Goal: Use online tool/utility: Utilize a website feature to perform a specific function

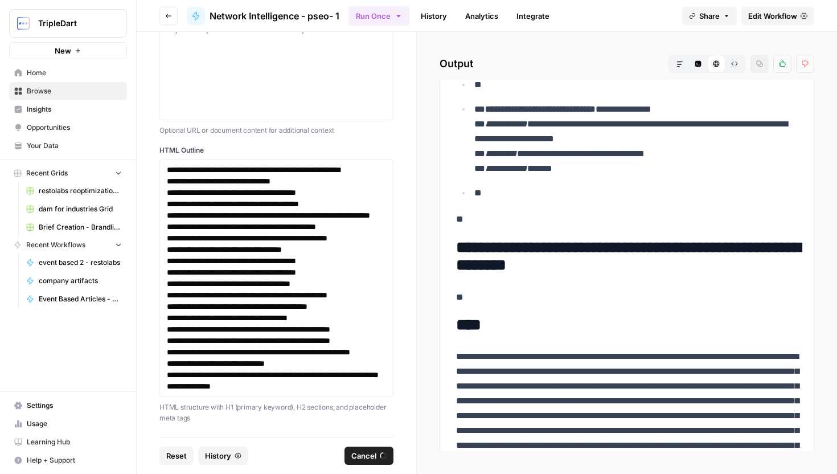
scroll to position [4352, 0]
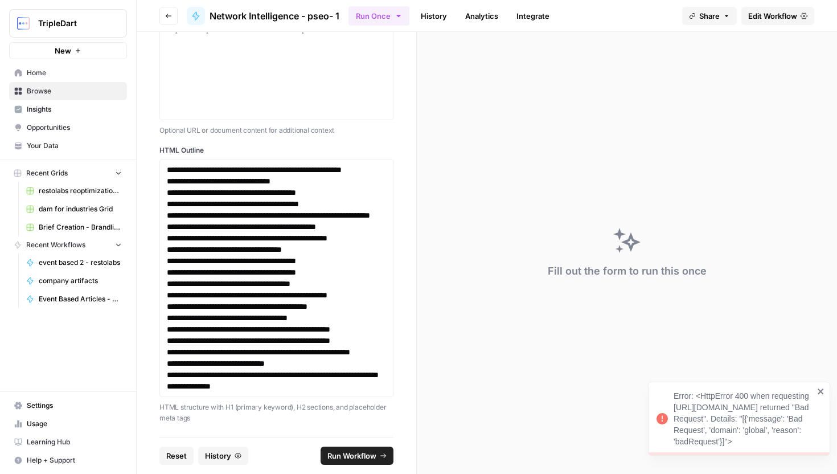
click at [438, 3] on header "Go back Network Intelligence - pseo- 1 Run Once History Analytics Integrate Sha…" at bounding box center [487, 16] width 701 height 32
click at [438, 19] on link "History" at bounding box center [434, 16] width 40 height 18
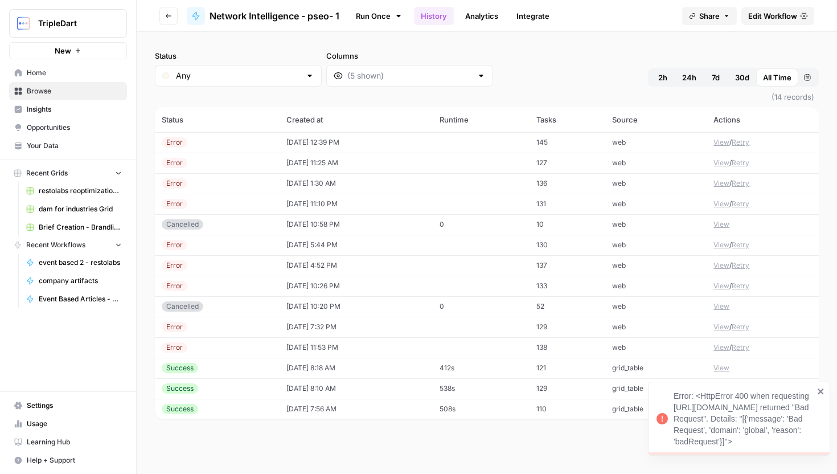
click at [367, 142] on td "[DATE] 12:39 PM" at bounding box center [356, 142] width 153 height 21
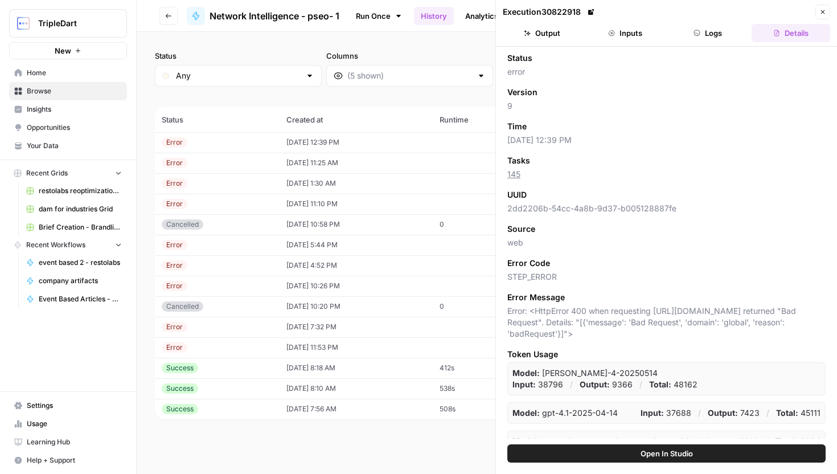
click at [710, 23] on header "Execution 30822918 Close Output Inputs Logs Details" at bounding box center [666, 23] width 341 height 47
click at [710, 29] on button "Logs" at bounding box center [708, 33] width 79 height 18
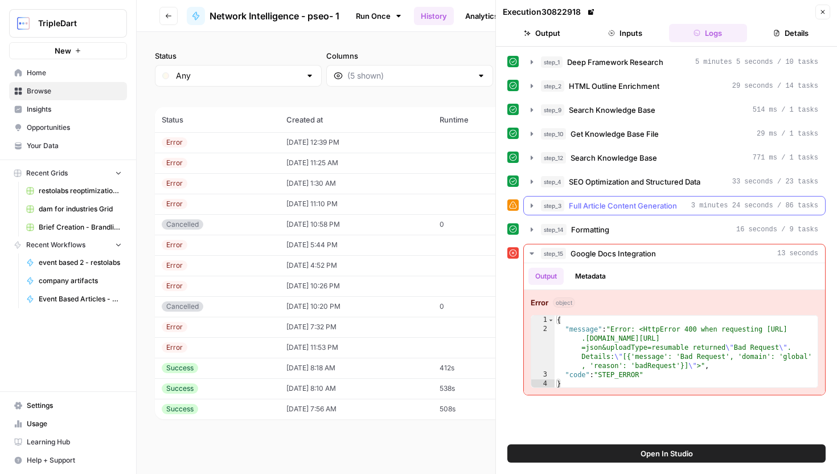
click at [637, 204] on span "Full Article Content Generation" at bounding box center [623, 205] width 108 height 11
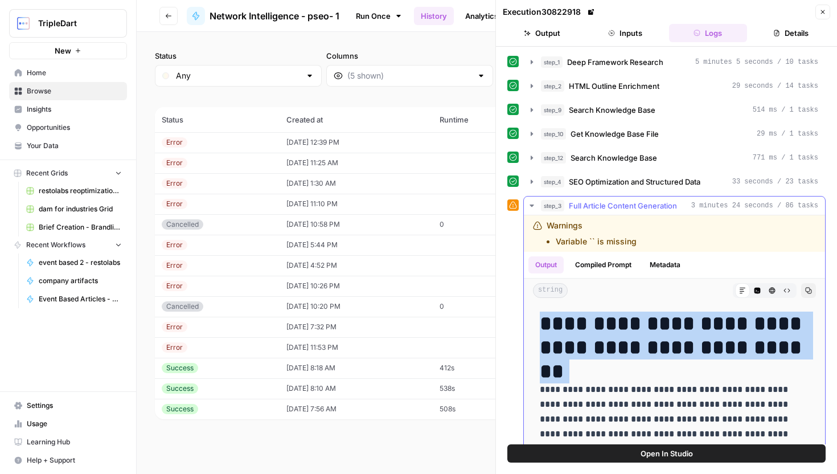
drag, startPoint x: 610, startPoint y: 335, endPoint x: 725, endPoint y: 383, distance: 125.4
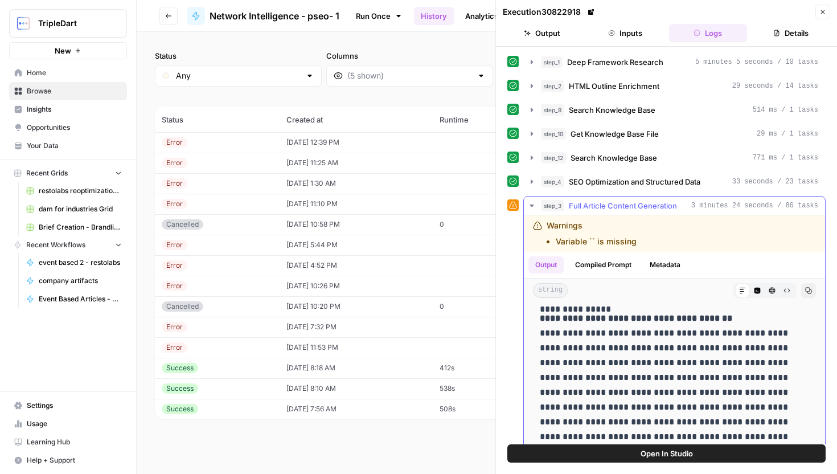
scroll to position [279, 0]
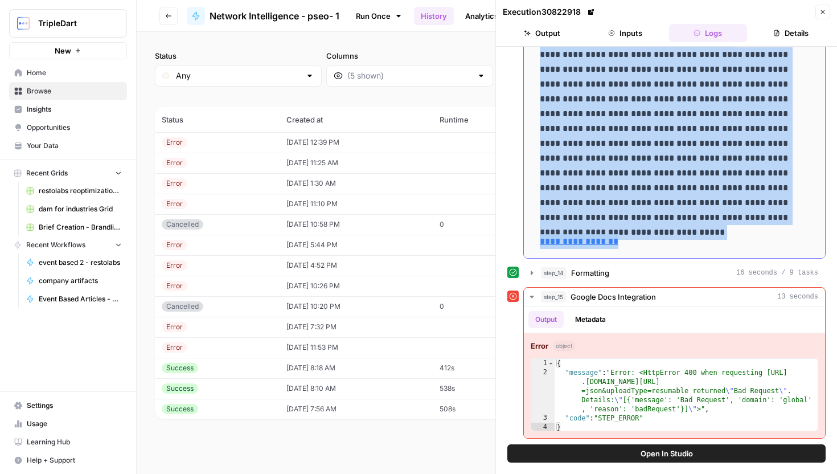
click at [692, 245] on p "**********" at bounding box center [674, 241] width 269 height 15
copy div "**********"
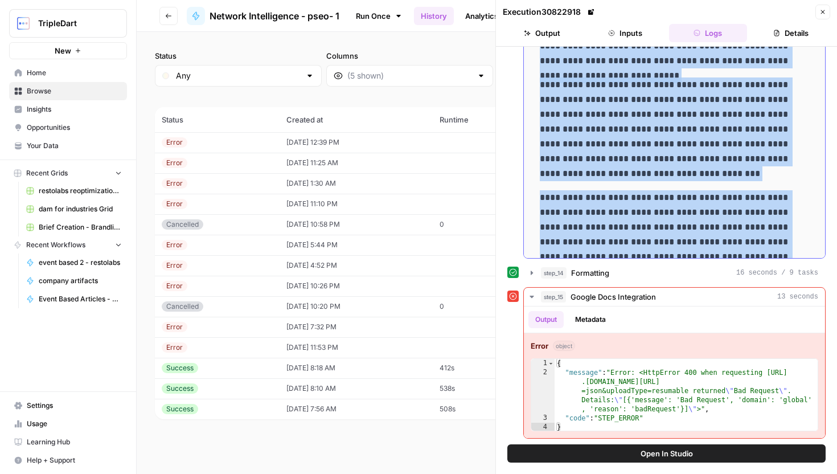
scroll to position [11422, 0]
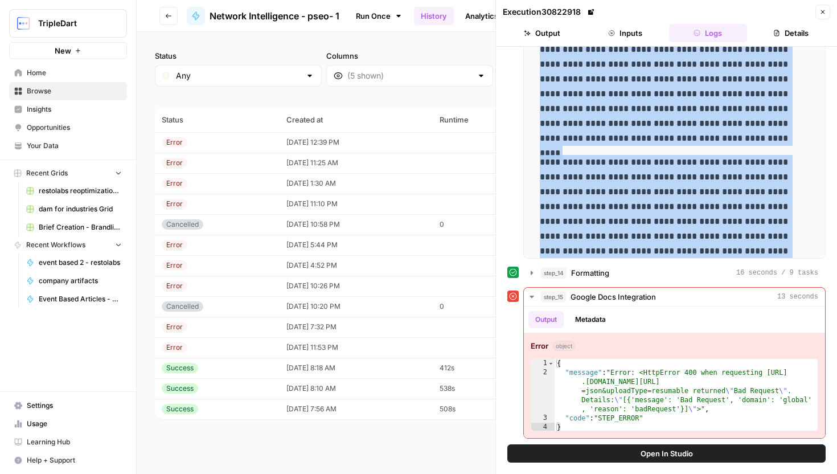
click at [591, 459] on button "Open In Studio" at bounding box center [667, 453] width 318 height 18
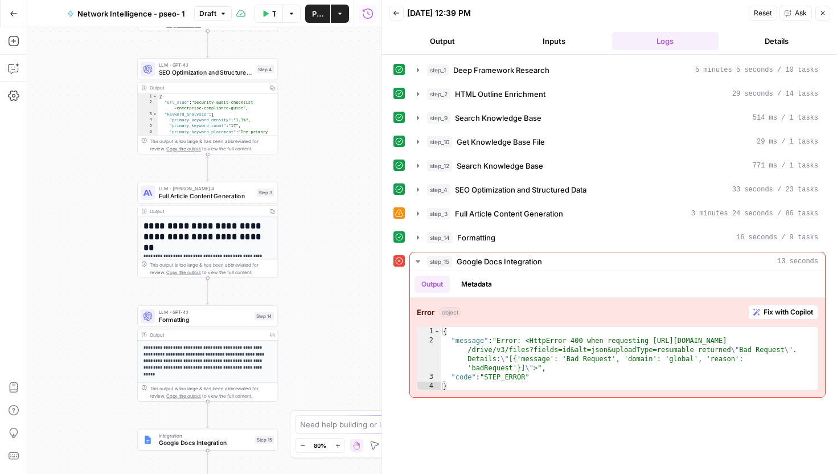
drag, startPoint x: 195, startPoint y: 194, endPoint x: 392, endPoint y: 211, distance: 197.3
click at [195, 194] on span "Full Article Content Generation" at bounding box center [206, 195] width 95 height 9
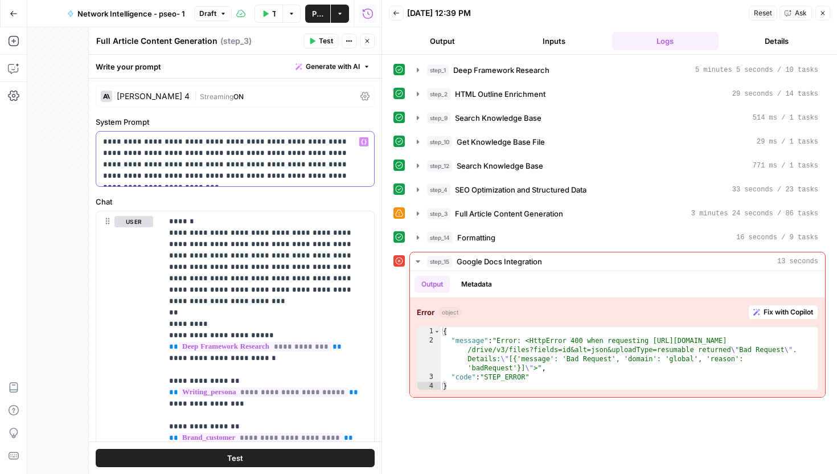
click at [327, 177] on p "**********" at bounding box center [235, 159] width 264 height 46
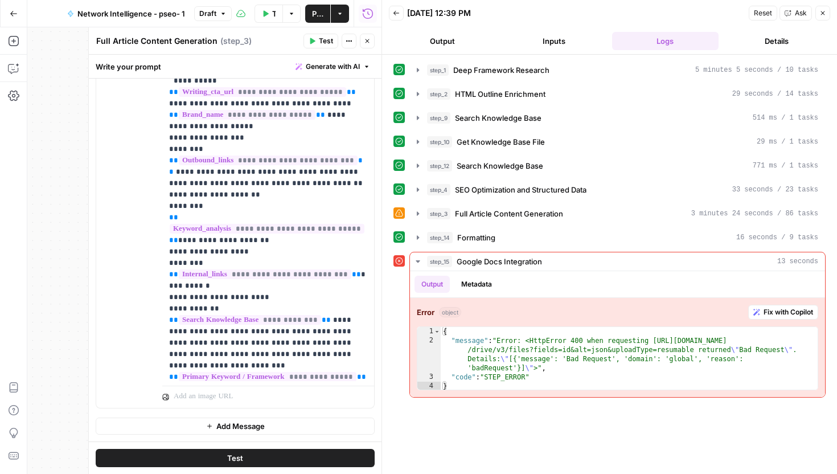
scroll to position [1520, 0]
click at [322, 43] on span "Test" at bounding box center [326, 41] width 14 height 10
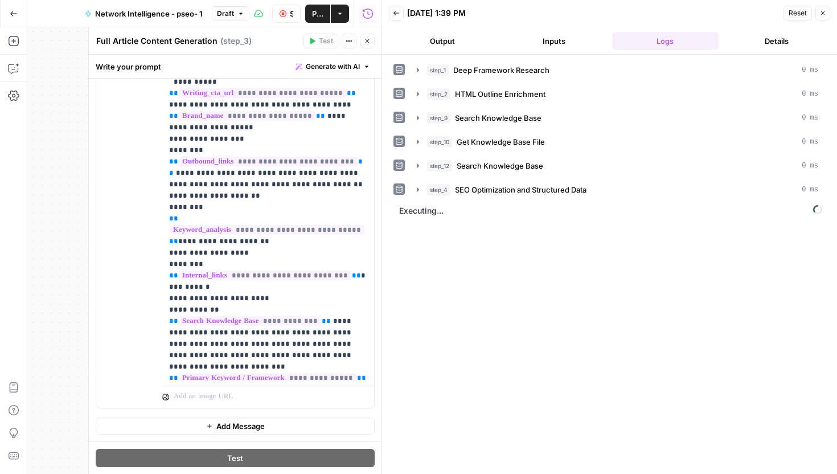
click at [545, 43] on button "Inputs" at bounding box center [554, 41] width 107 height 18
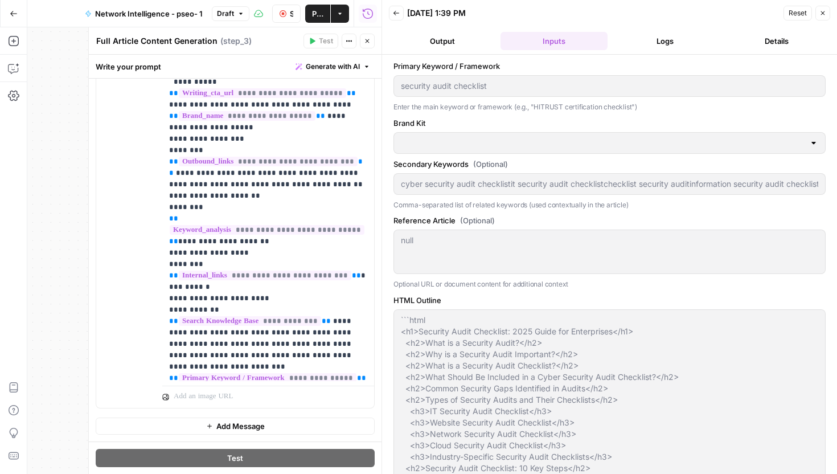
type input "Network Intelligence"
type input "cyber security audit checklistit security audit checklistchecklist security aud…"
click at [628, 35] on button "Logs" at bounding box center [665, 41] width 107 height 18
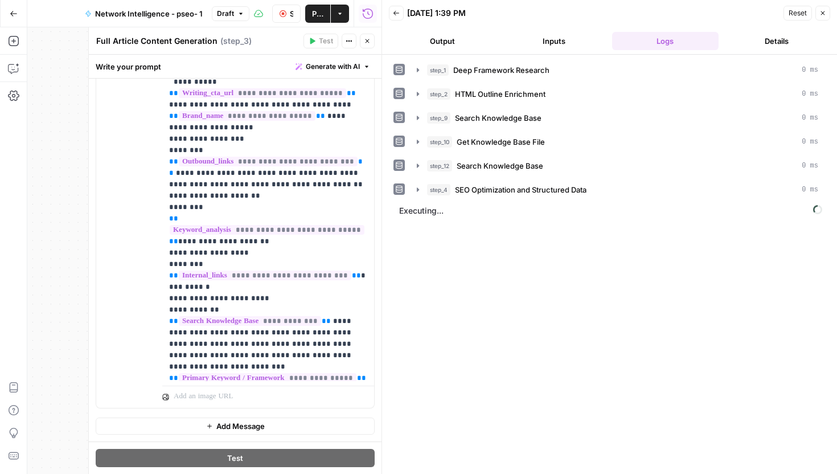
click at [449, 48] on button "Output" at bounding box center [442, 41] width 107 height 18
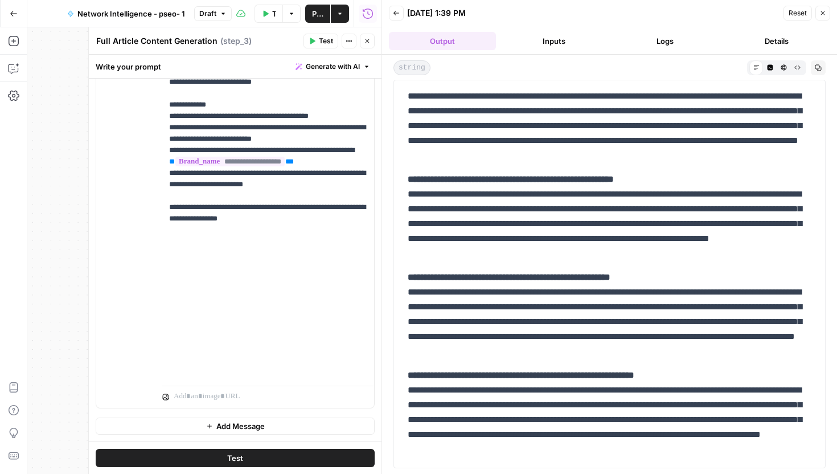
scroll to position [8500, 0]
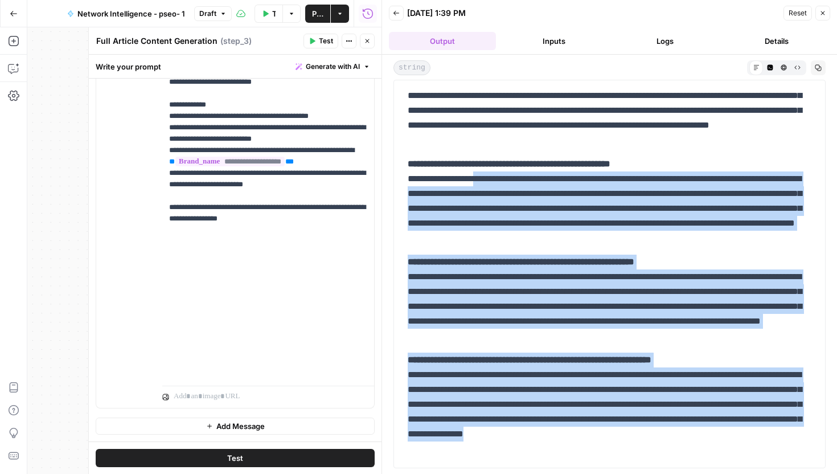
drag, startPoint x: 509, startPoint y: 456, endPoint x: 483, endPoint y: 178, distance: 279.7
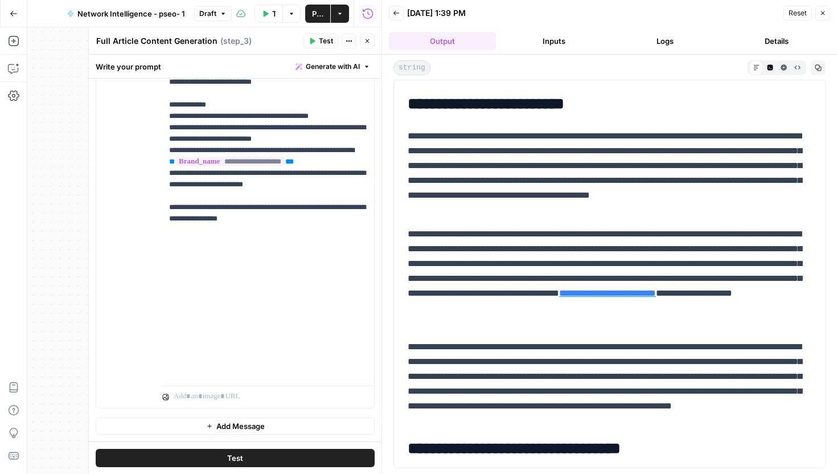
scroll to position [0, 0]
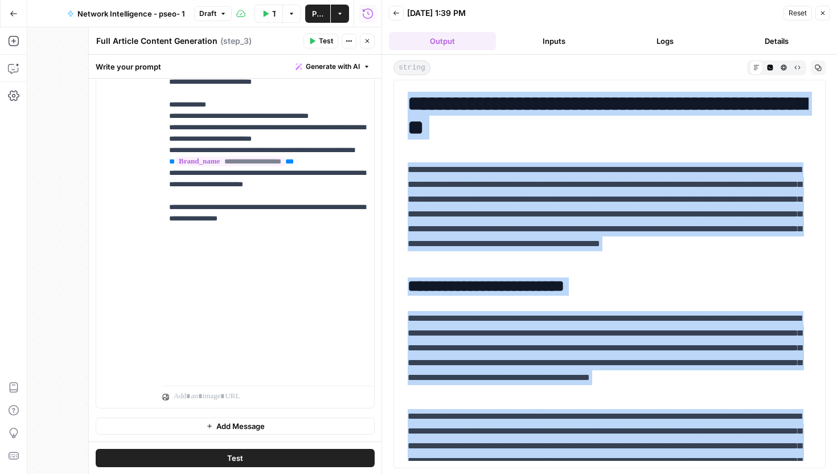
click at [412, 101] on h1 "**********" at bounding box center [610, 116] width 404 height 48
copy div "**********"
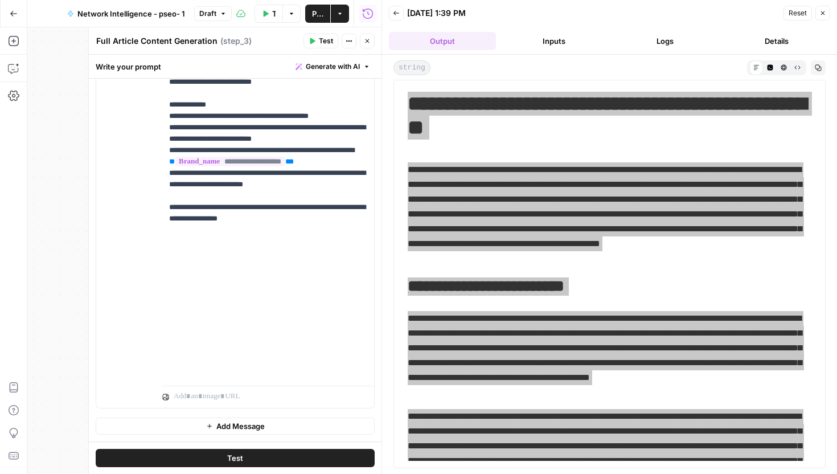
scroll to position [7, 0]
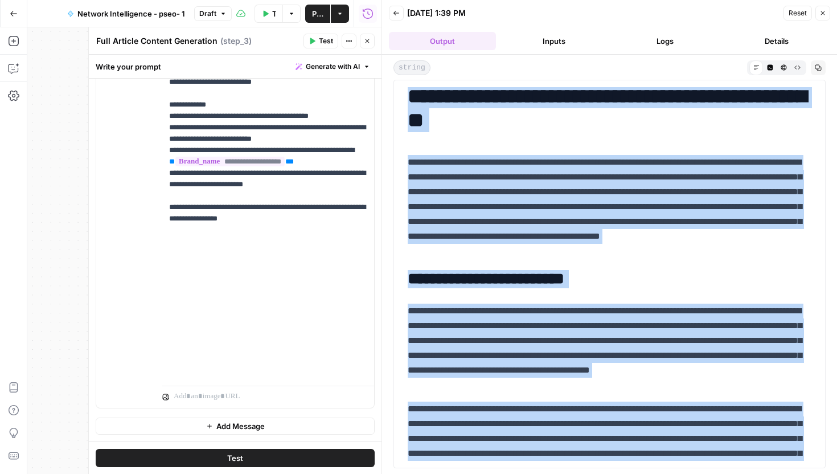
click at [408, 98] on h1 "**********" at bounding box center [610, 108] width 404 height 48
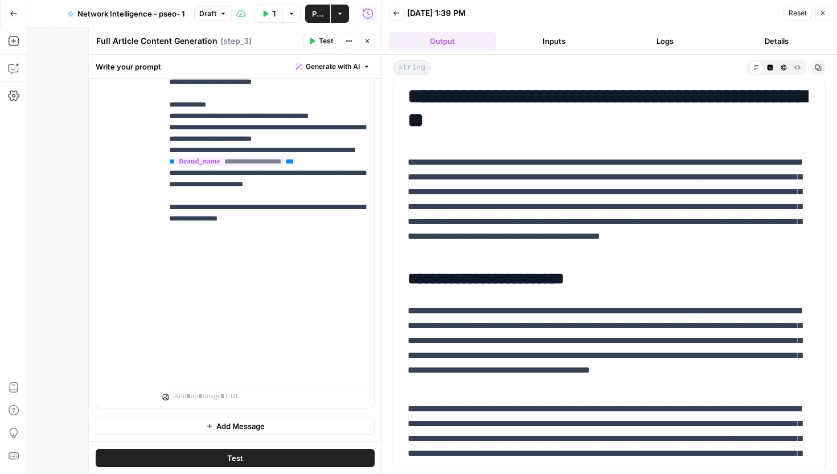
click at [820, 67] on icon "button" at bounding box center [818, 67] width 7 height 7
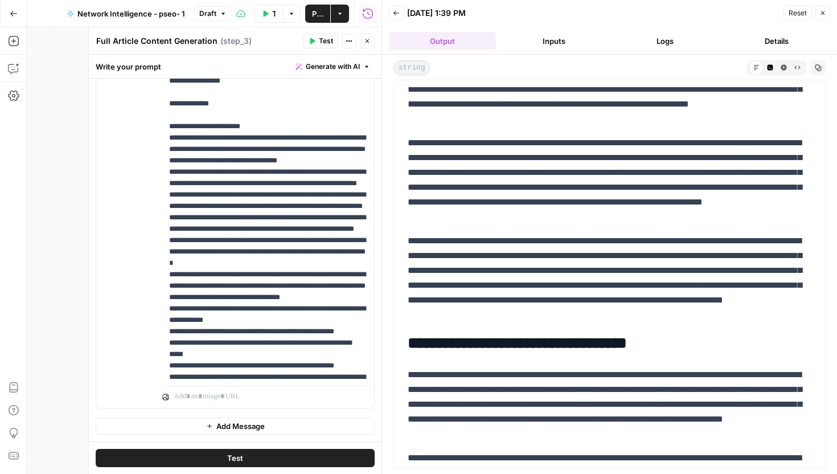
scroll to position [232, 0]
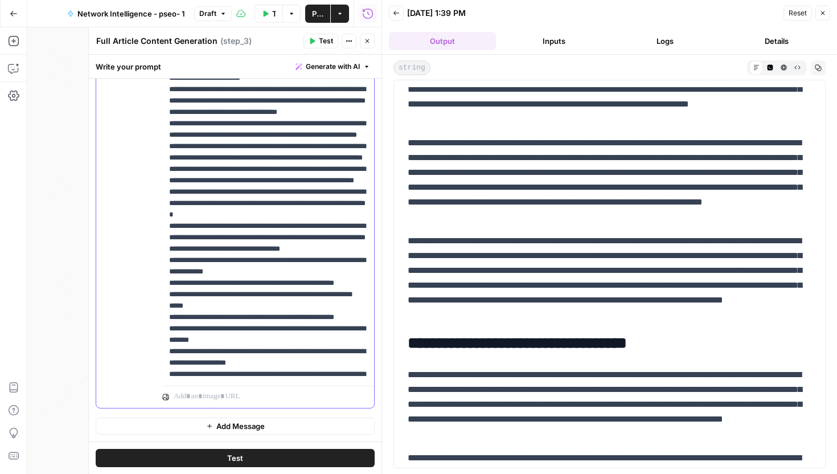
scroll to position [305, 0]
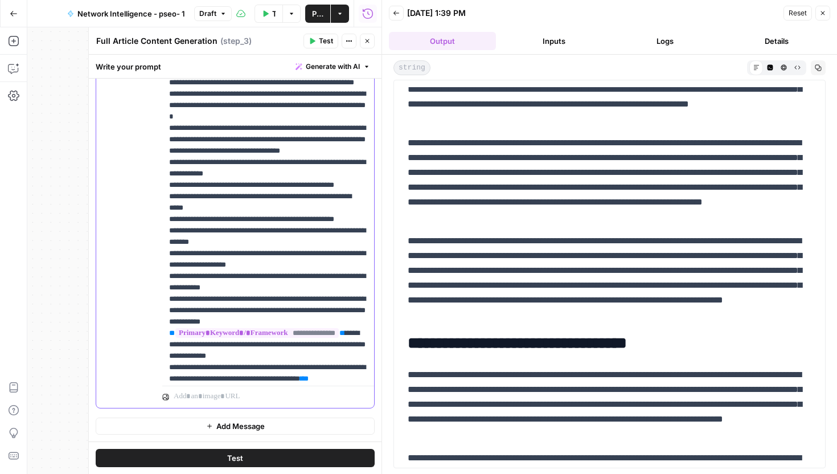
drag, startPoint x: 313, startPoint y: 358, endPoint x: 313, endPoint y: 375, distance: 17.7
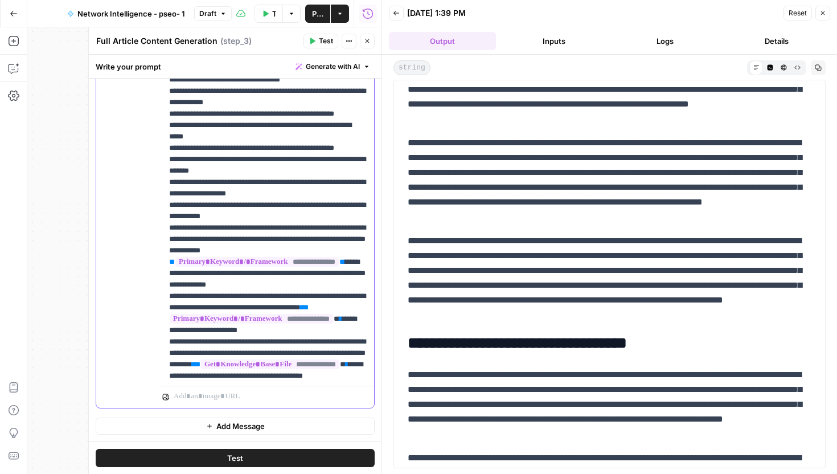
scroll to position [455, 0]
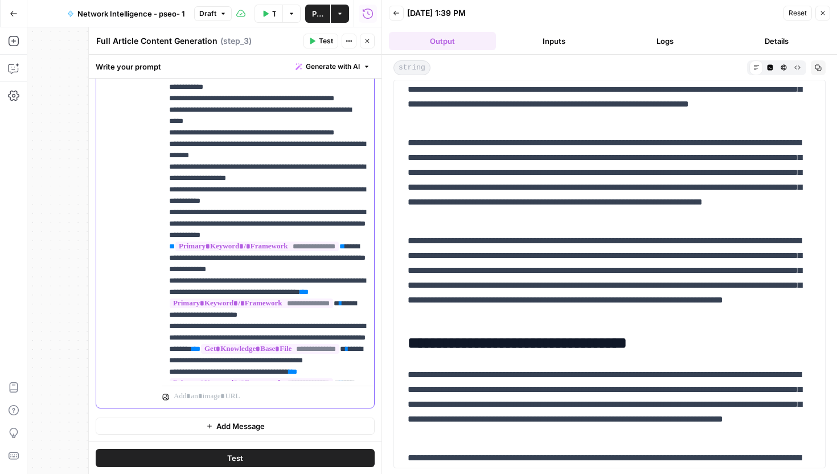
scroll to position [468, 0]
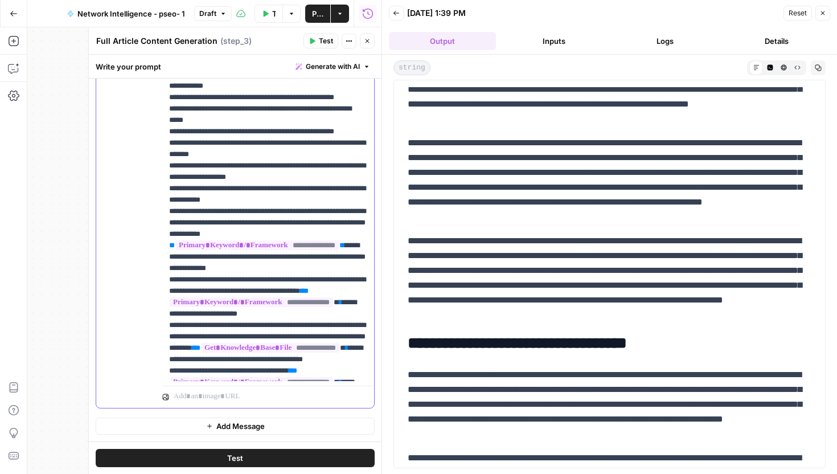
drag, startPoint x: 309, startPoint y: 360, endPoint x: 338, endPoint y: 363, distance: 29.8
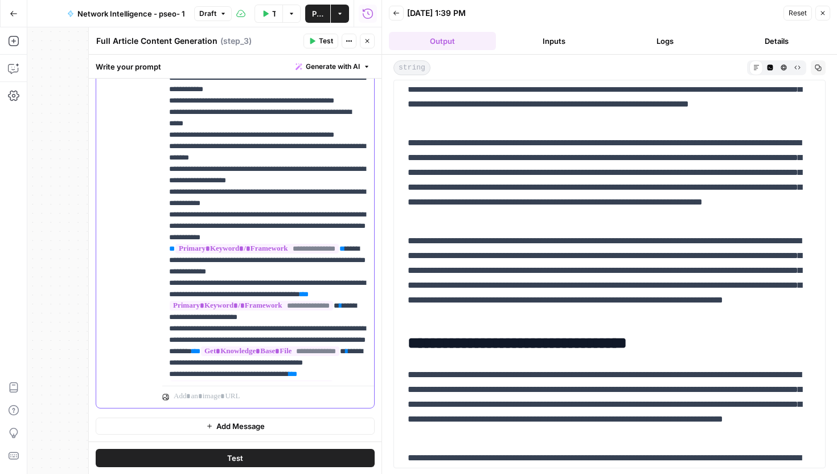
scroll to position [462, 0]
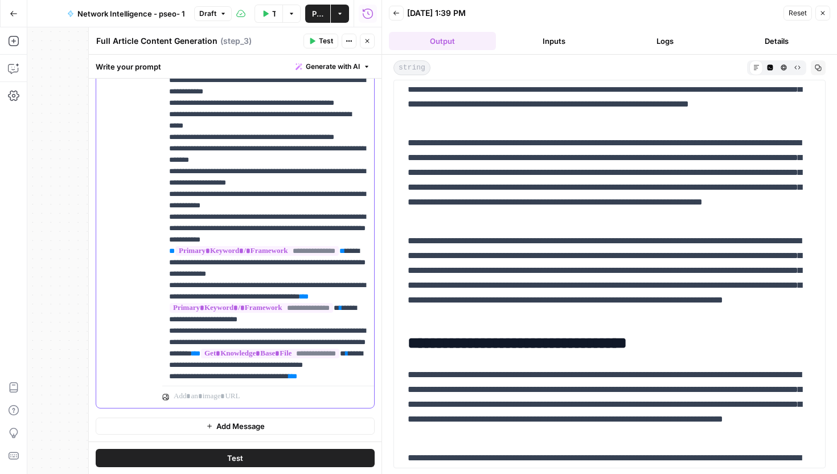
drag, startPoint x: 289, startPoint y: 182, endPoint x: 289, endPoint y: 188, distance: 5.7
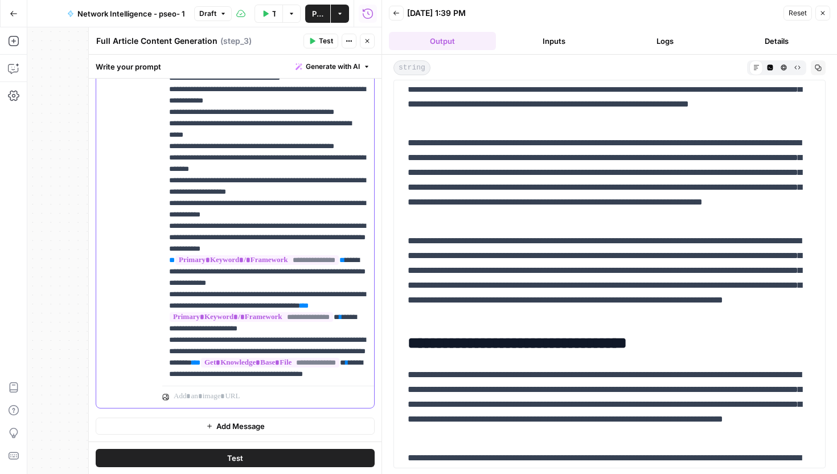
scroll to position [449, 0]
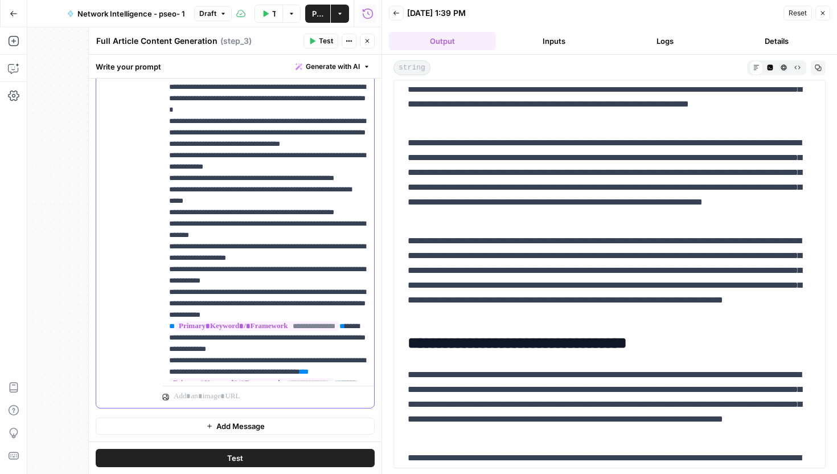
scroll to position [384, 0]
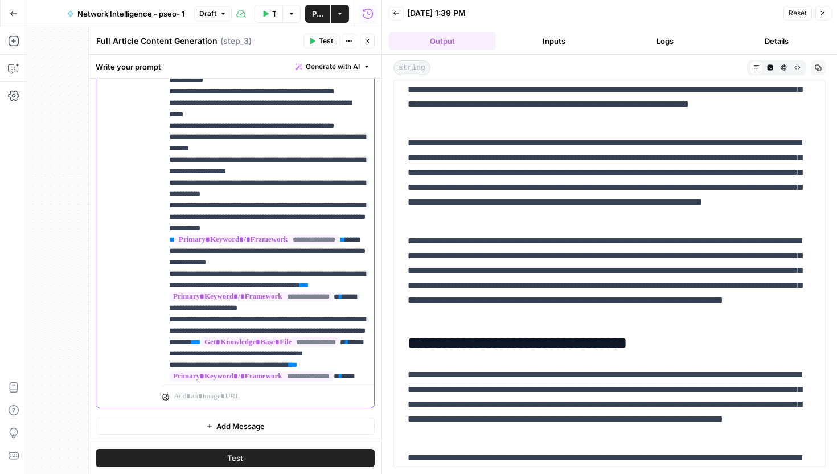
scroll to position [477, 0]
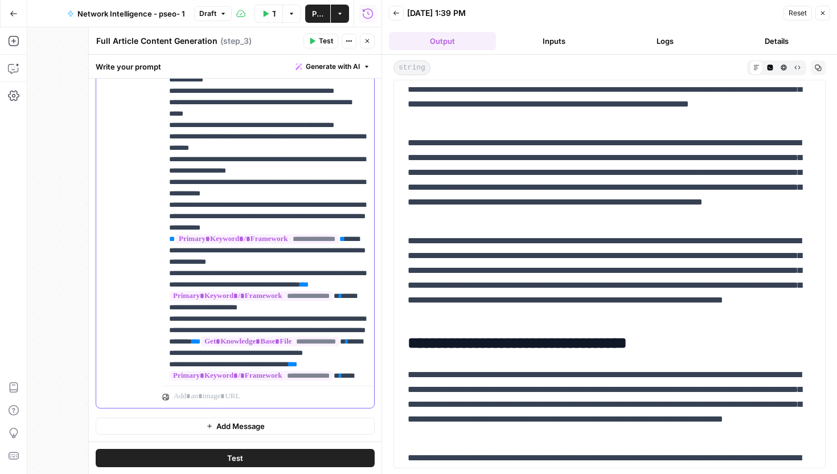
drag, startPoint x: 354, startPoint y: 147, endPoint x: 258, endPoint y: 145, distance: 96.3
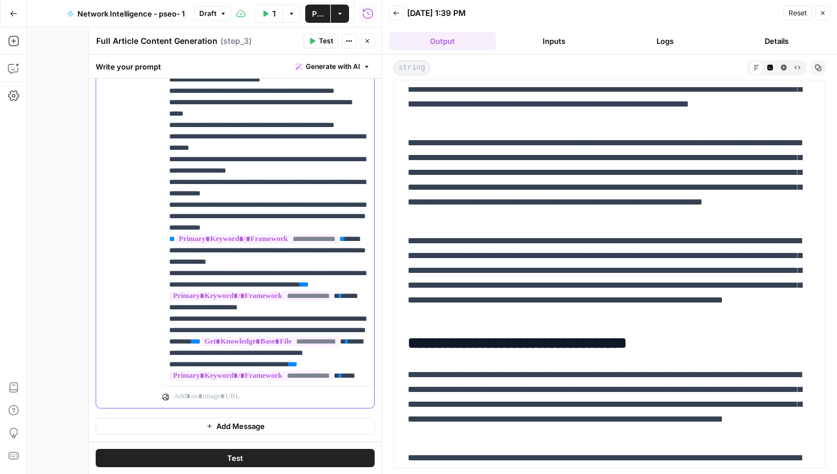
copy p "**********"
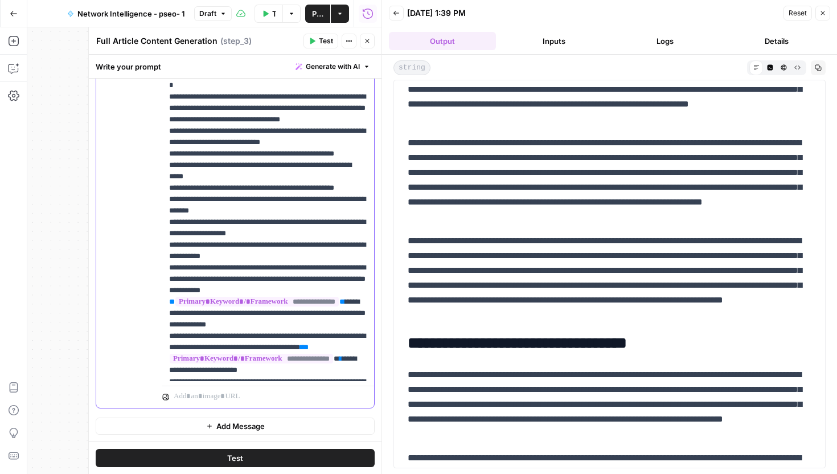
scroll to position [406, 0]
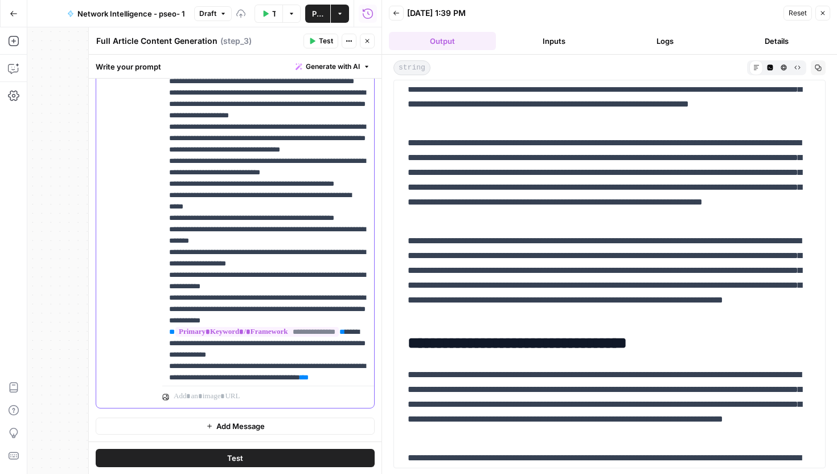
scroll to position [377, 0]
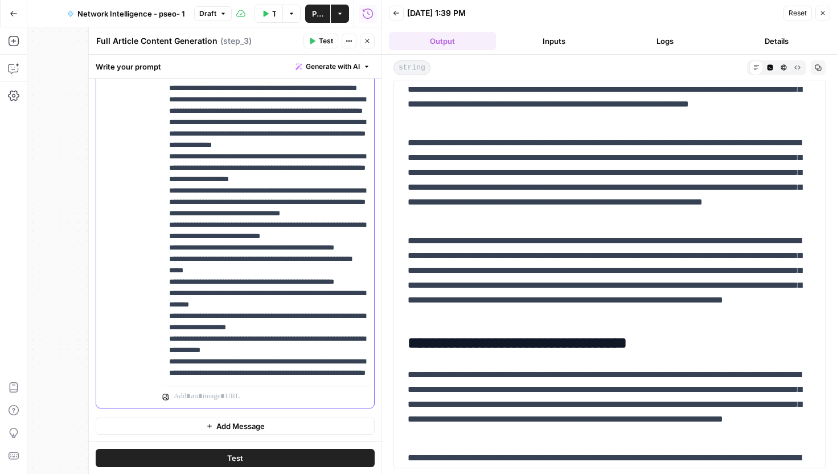
scroll to position [325, 0]
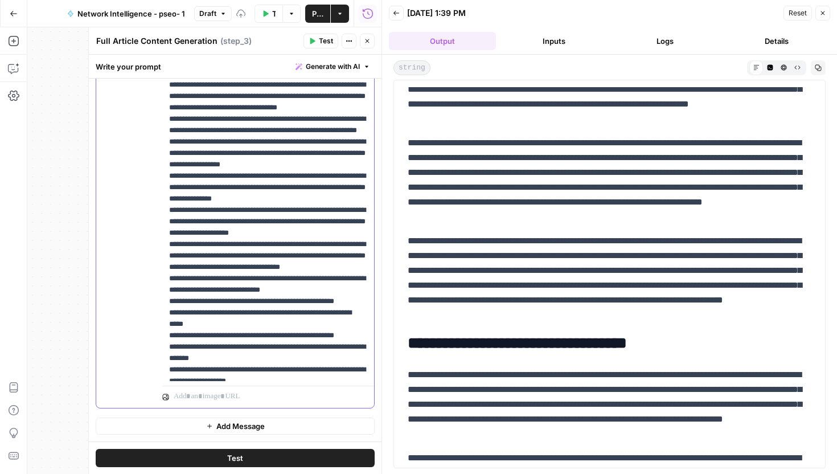
scroll to position [283, 0]
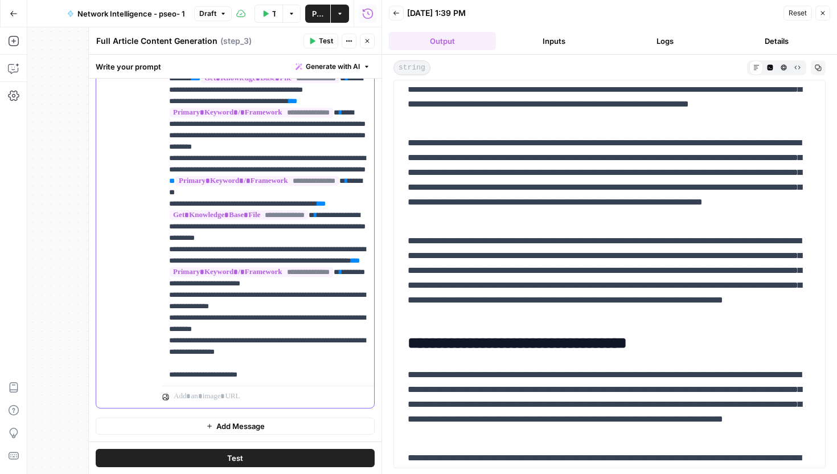
scroll to position [766, 0]
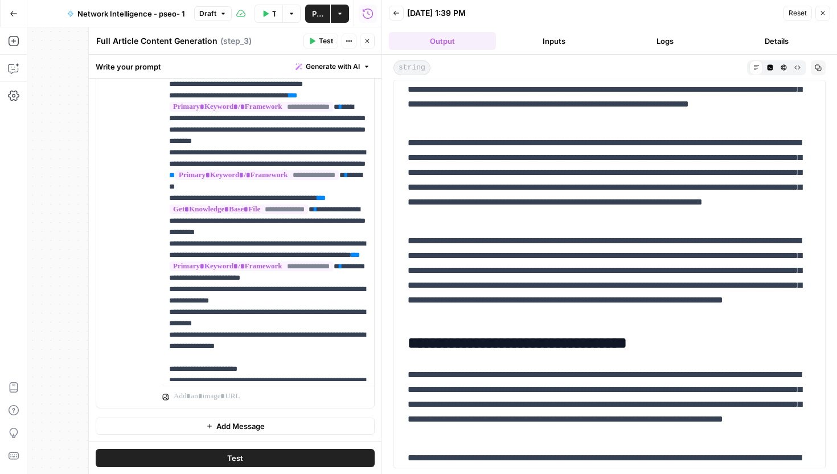
click at [306, 451] on button "Test" at bounding box center [235, 458] width 279 height 18
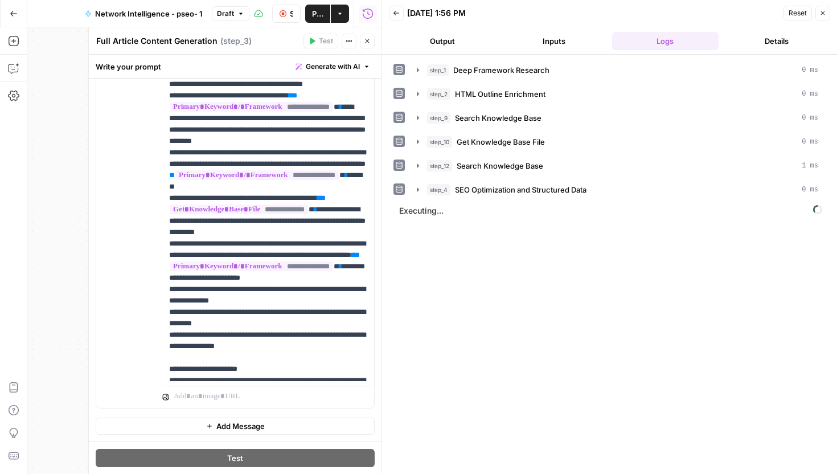
click at [457, 35] on button "Output" at bounding box center [442, 41] width 107 height 18
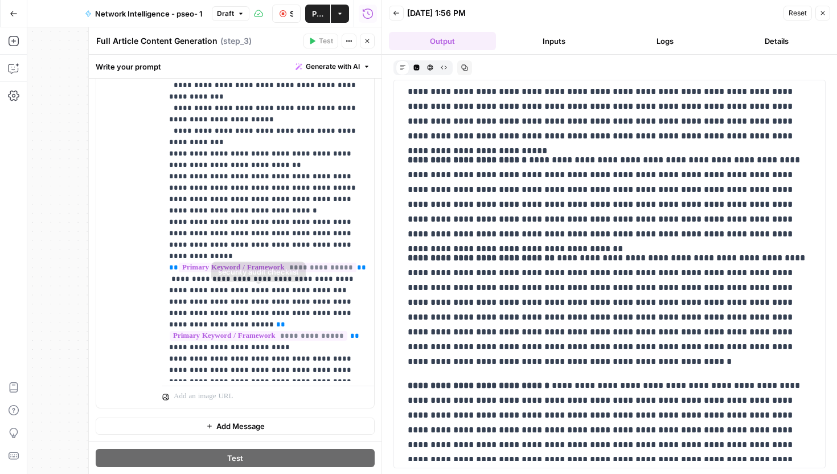
scroll to position [604, 0]
drag, startPoint x: 248, startPoint y: 258, endPoint x: 302, endPoint y: 259, distance: 53.5
click at [302, 259] on p "**********" at bounding box center [268, 389] width 198 height 2142
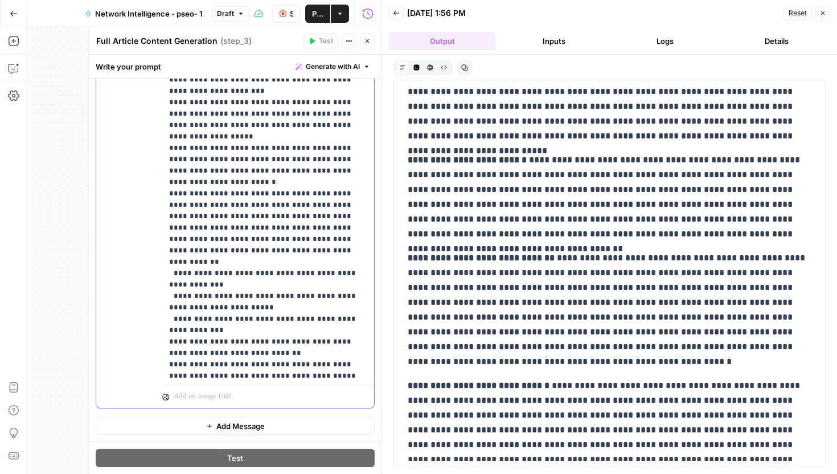
scroll to position [417, 0]
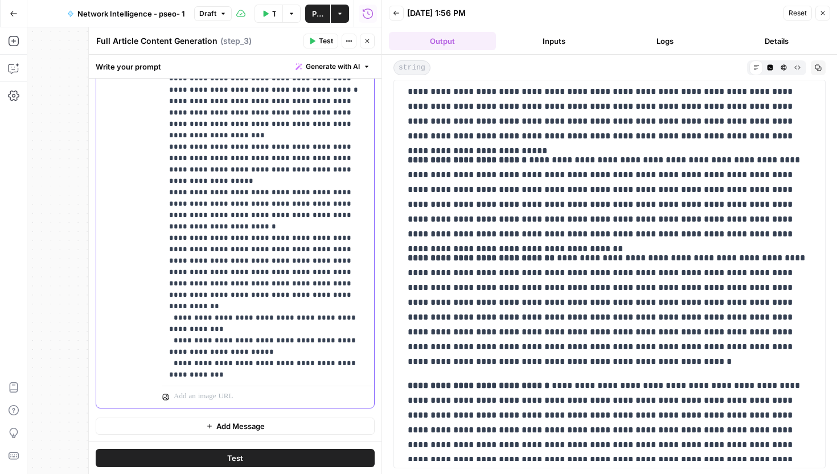
scroll to position [358, 0]
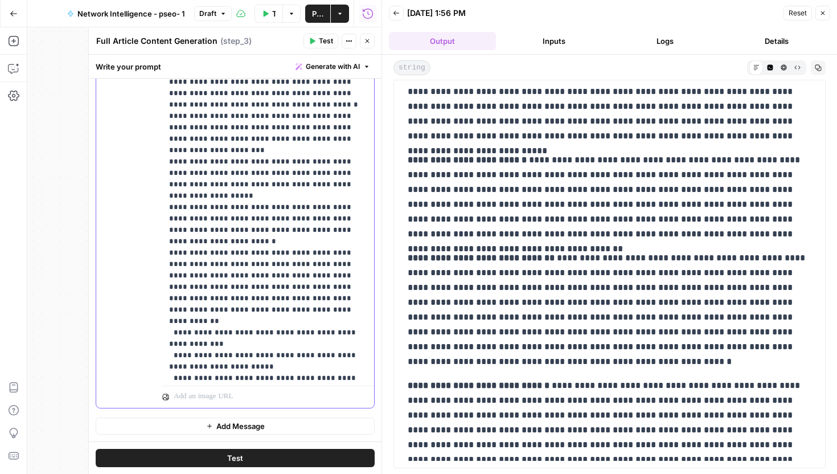
drag, startPoint x: 289, startPoint y: 171, endPoint x: 290, endPoint y: 181, distance: 9.8
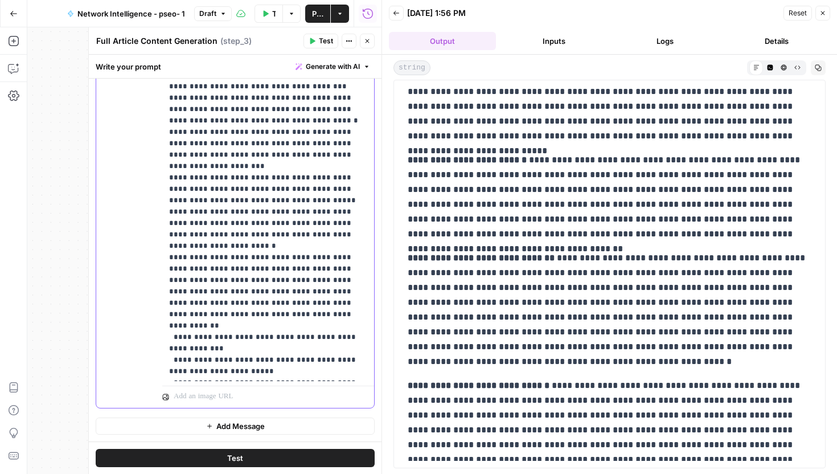
scroll to position [349, 0]
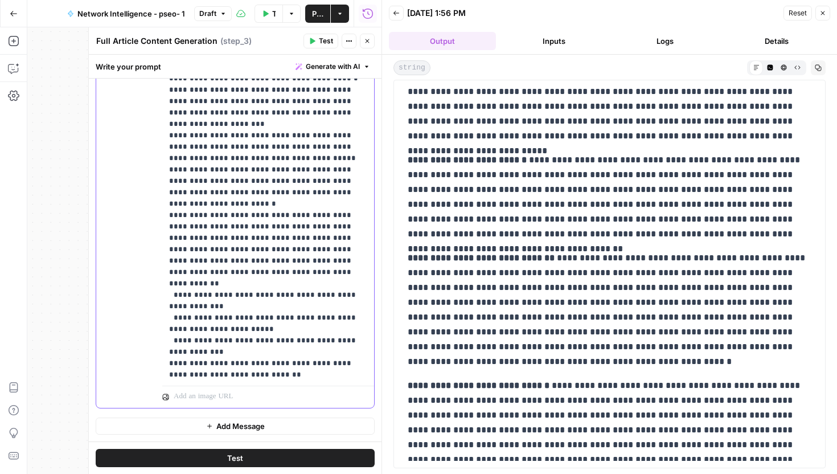
scroll to position [386, 0]
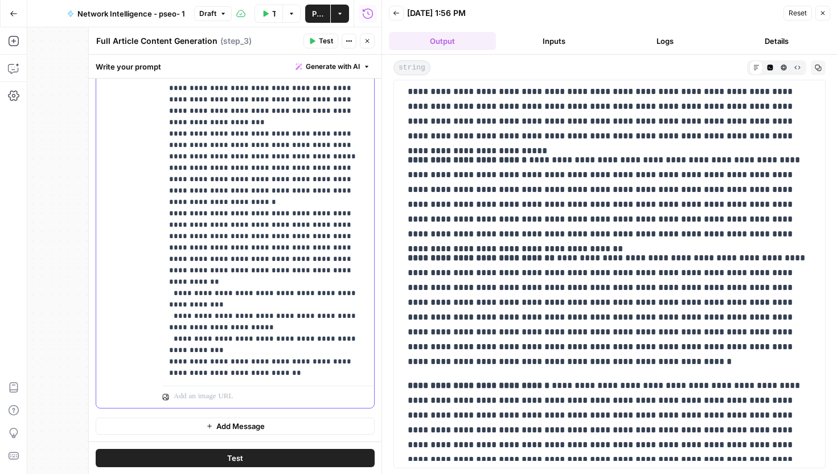
drag, startPoint x: 242, startPoint y: 344, endPoint x: 249, endPoint y: 350, distance: 9.3
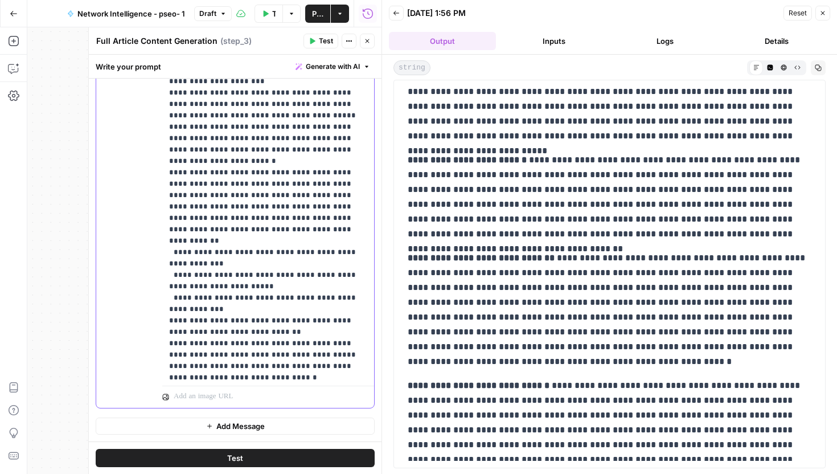
scroll to position [433, 0]
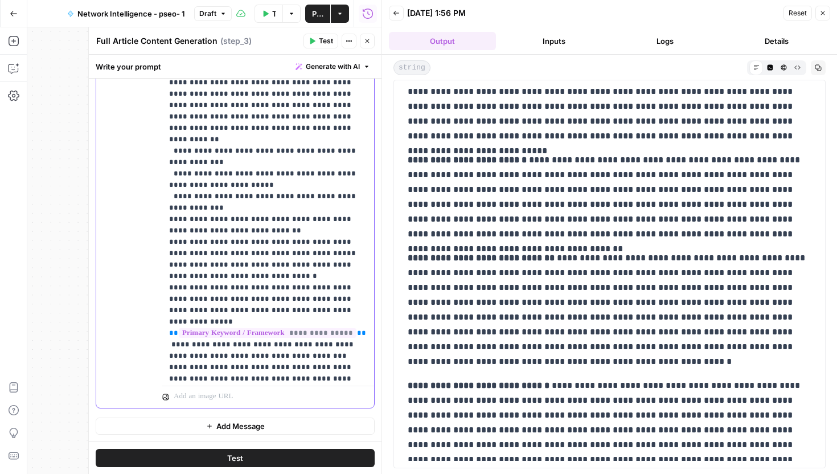
scroll to position [529, 0]
drag, startPoint x: 168, startPoint y: 263, endPoint x: 352, endPoint y: 290, distance: 186.0
click at [352, 290] on div "**********" at bounding box center [268, 149] width 212 height 464
click at [294, 239] on p "**********" at bounding box center [268, 457] width 198 height 2130
click at [279, 252] on p "**********" at bounding box center [268, 457] width 198 height 2130
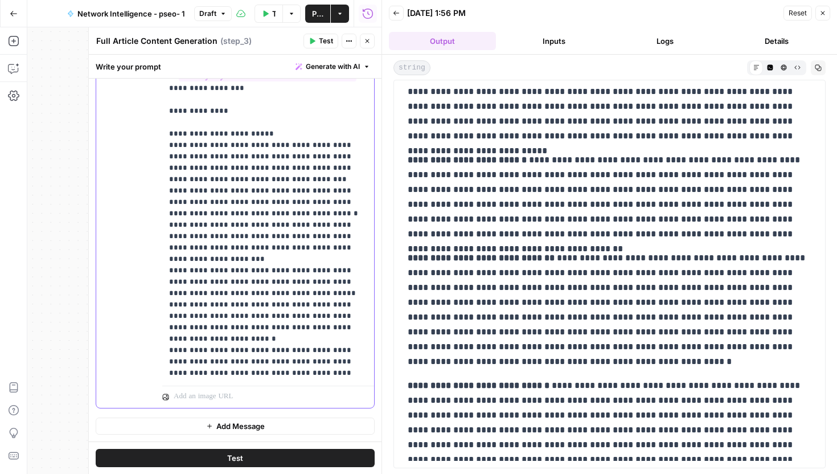
scroll to position [235, 0]
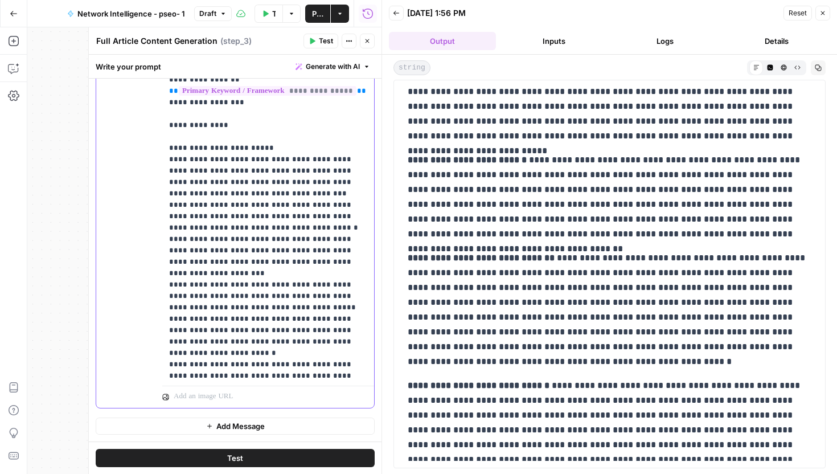
copy p "**********"
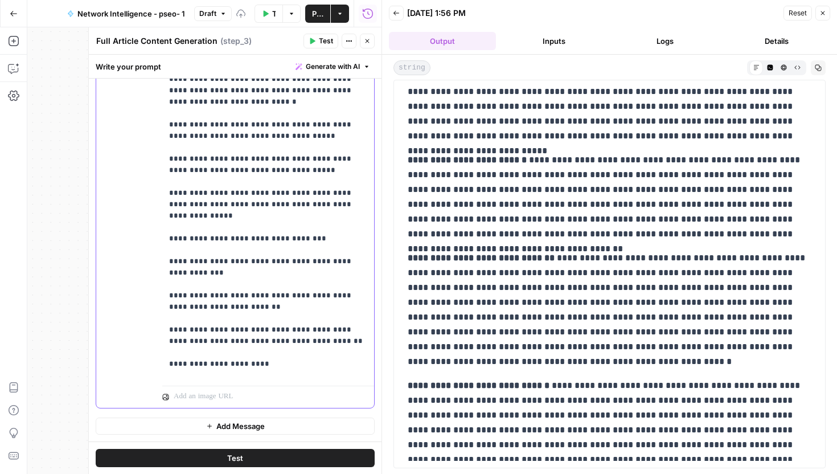
scroll to position [0, 0]
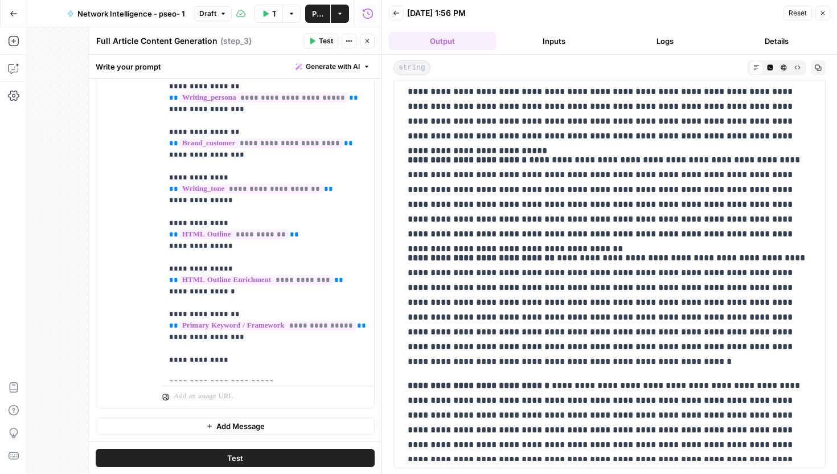
click at [321, 38] on span "Test" at bounding box center [326, 41] width 14 height 10
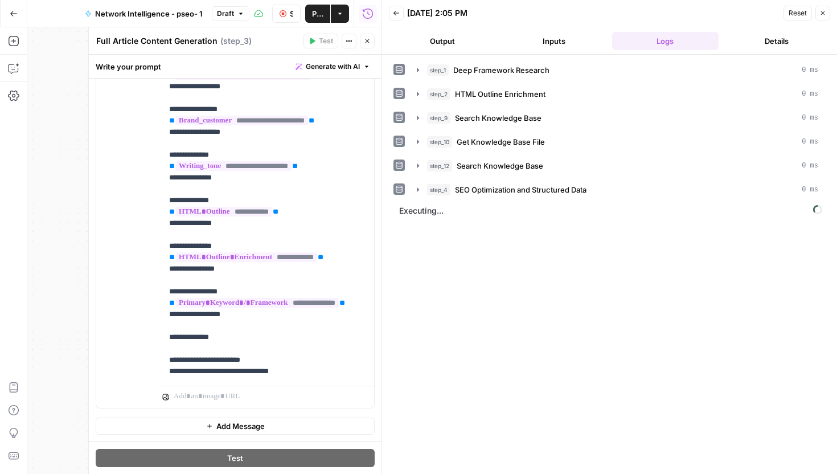
click at [422, 35] on button "Output" at bounding box center [442, 41] width 107 height 18
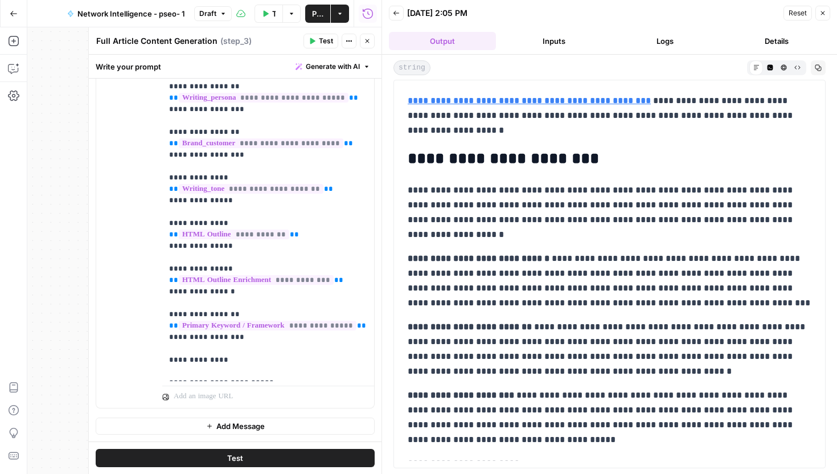
scroll to position [6877, 0]
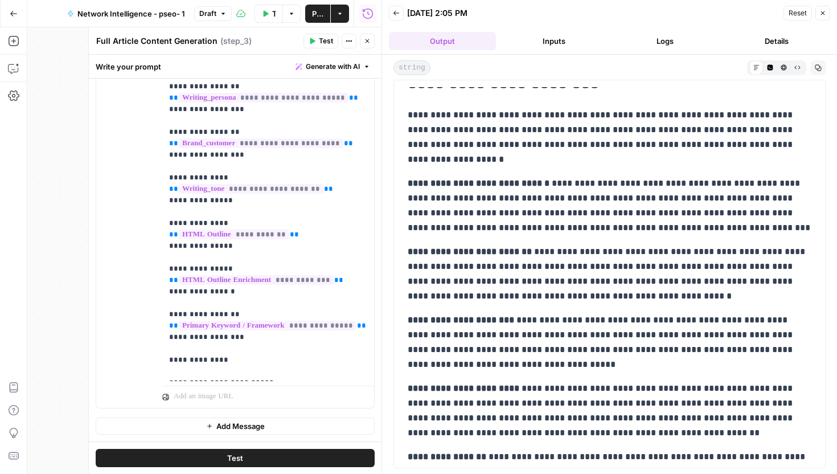
click at [529, 210] on p "**********" at bounding box center [610, 205] width 404 height 59
click at [559, 150] on p "**********" at bounding box center [610, 137] width 404 height 59
click at [817, 64] on button "Copy" at bounding box center [818, 67] width 15 height 15
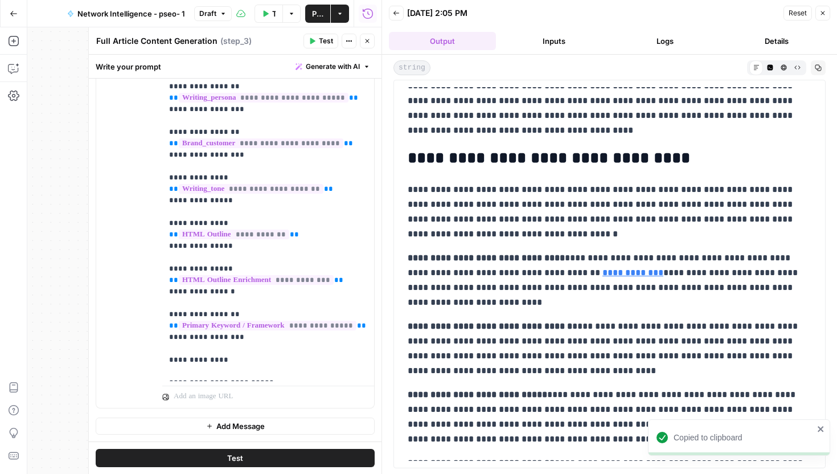
scroll to position [0, 0]
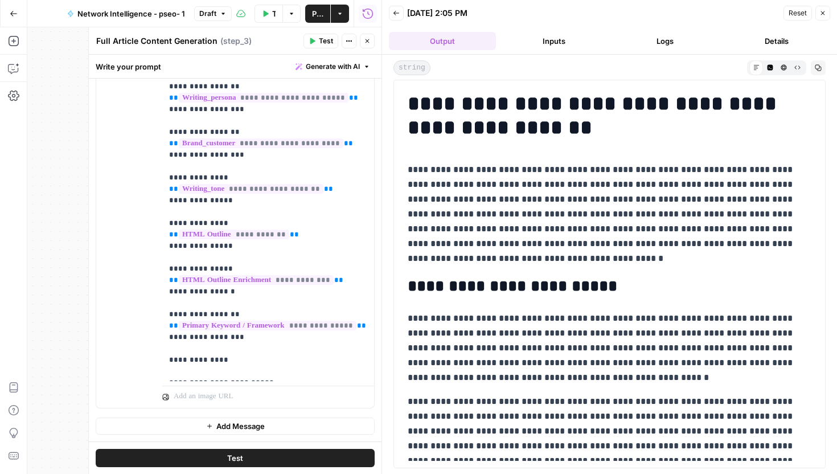
drag, startPoint x: 409, startPoint y: 109, endPoint x: 600, endPoint y: 473, distance: 411.5
click at [600, 473] on div "**********" at bounding box center [609, 264] width 455 height 419
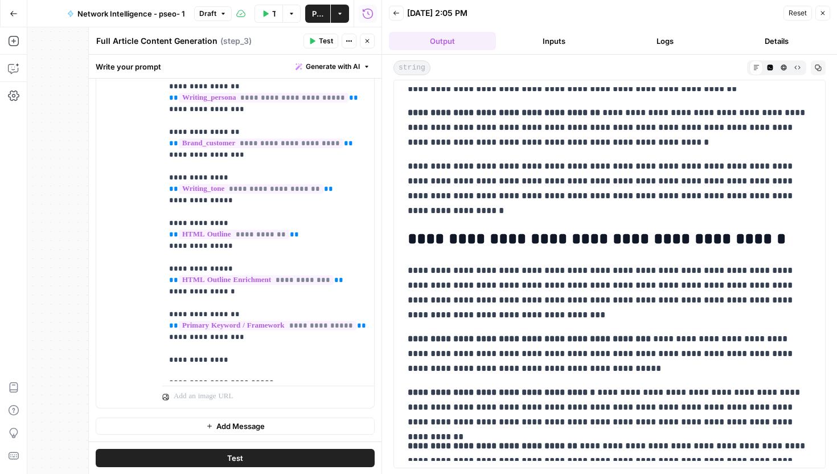
scroll to position [5751, 0]
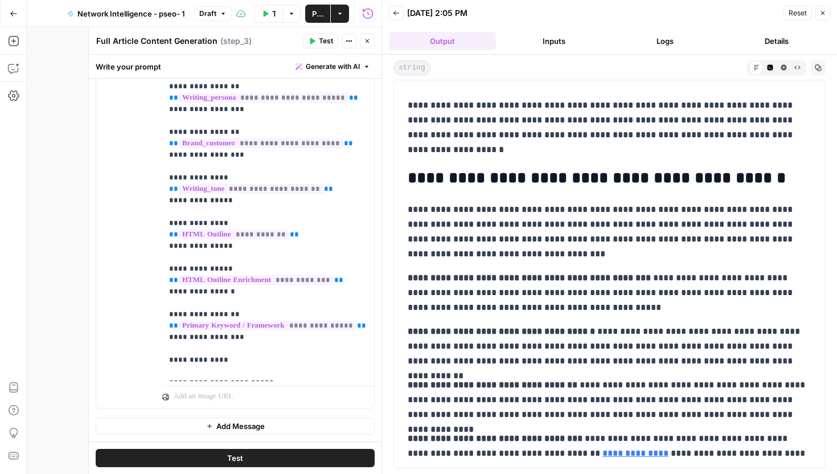
click at [816, 62] on button "Copy" at bounding box center [818, 67] width 15 height 15
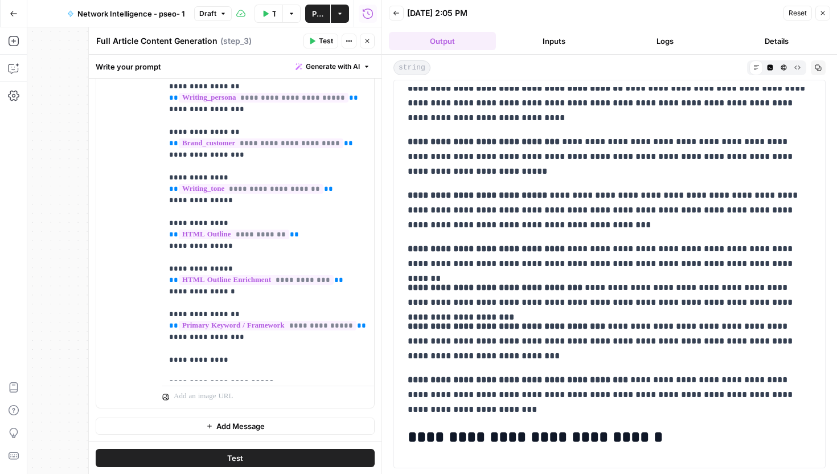
scroll to position [4551, 0]
